Goal: Navigation & Orientation: Find specific page/section

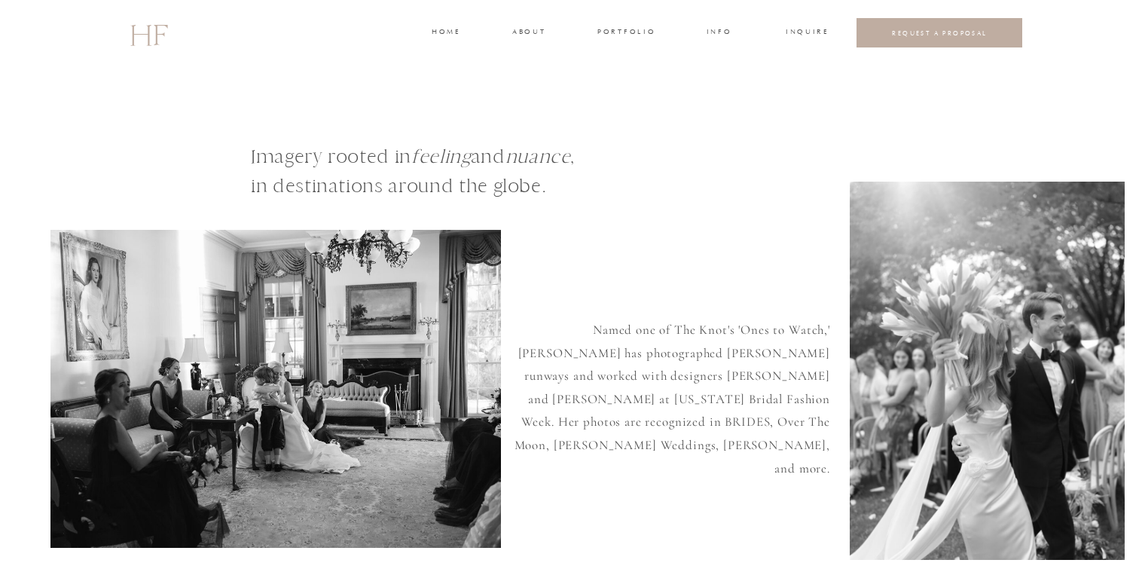
scroll to position [26, 0]
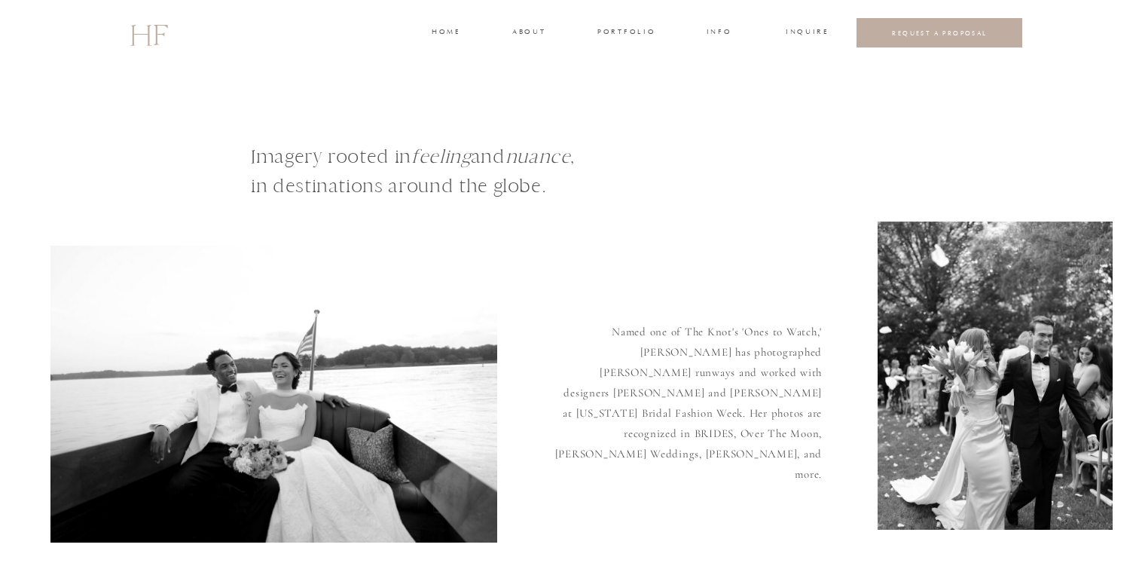
scroll to position [36, 0]
click at [642, 31] on h3 "portfolio" at bounding box center [626, 33] width 57 height 14
click at [625, 79] on h3 "FAMILIES" at bounding box center [626, 81] width 45 height 14
